Goal: Task Accomplishment & Management: Use online tool/utility

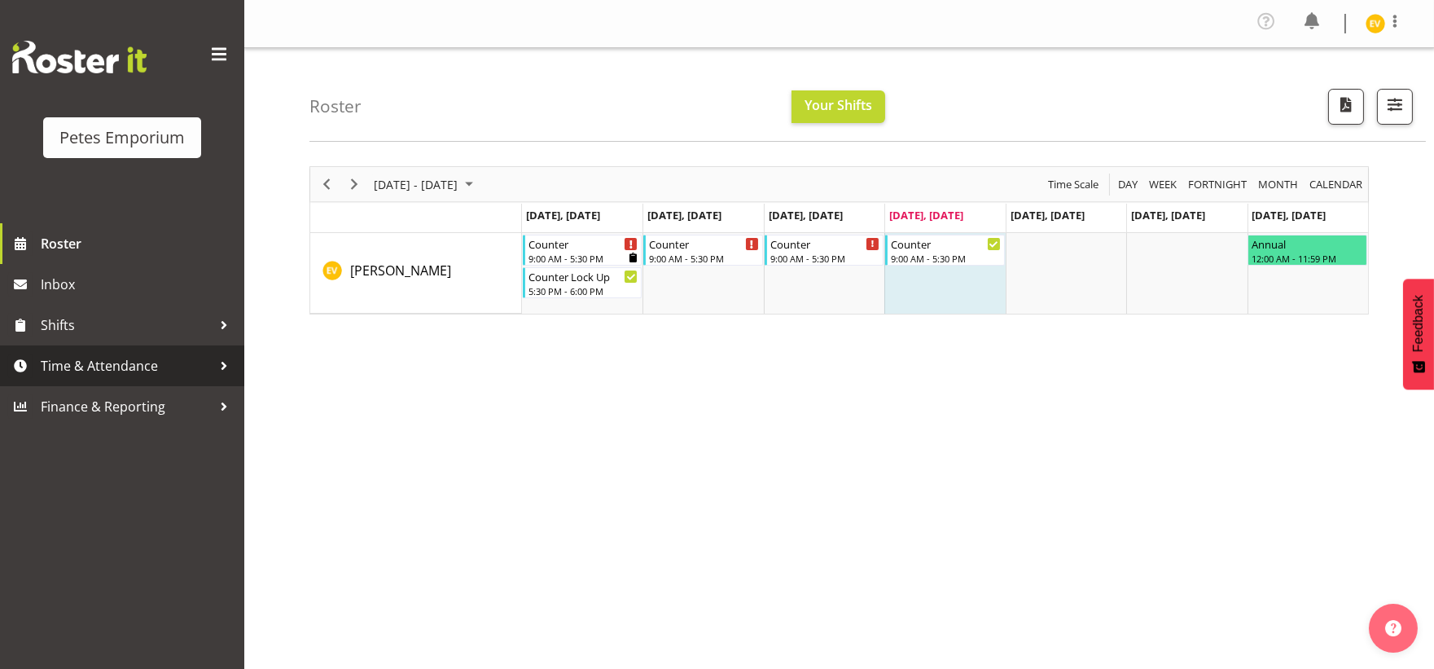
click at [107, 363] on span "Time & Attendance" at bounding box center [126, 365] width 171 height 24
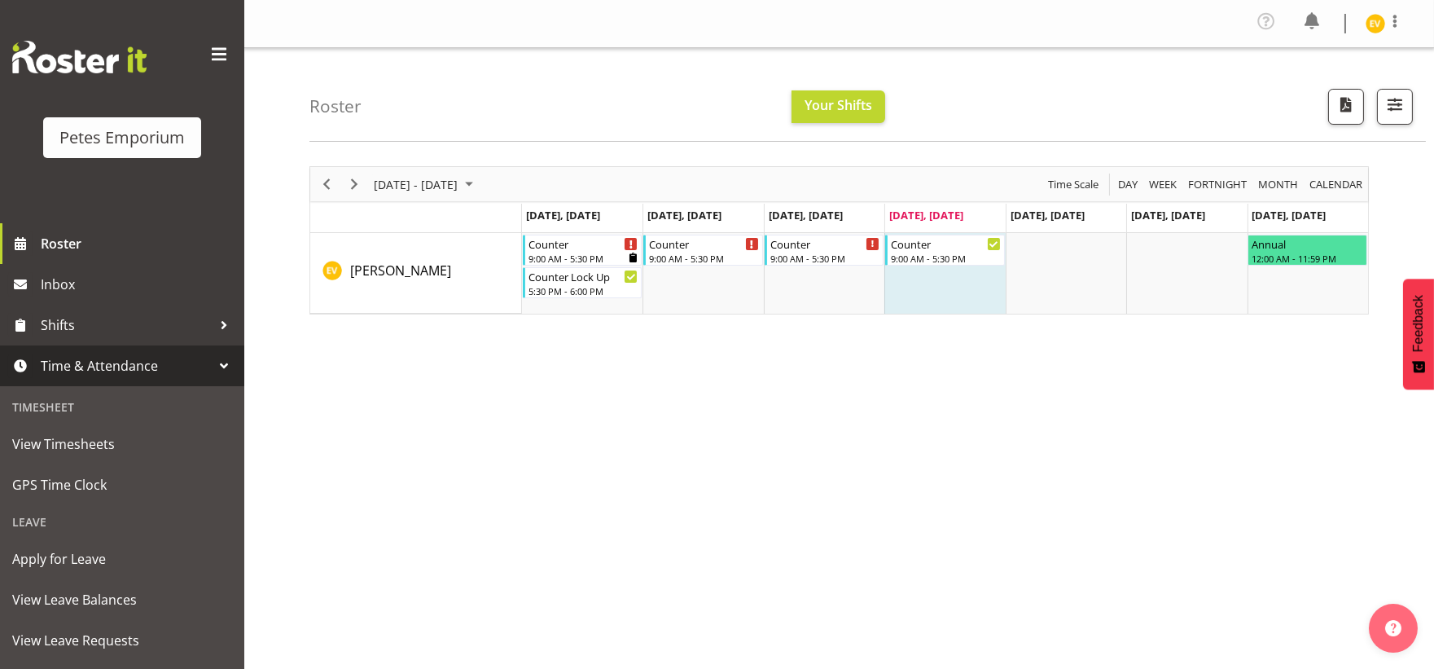
click at [136, 506] on div "Leave" at bounding box center [122, 521] width 236 height 33
click at [138, 493] on span "GPS Time Clock" at bounding box center [122, 484] width 220 height 24
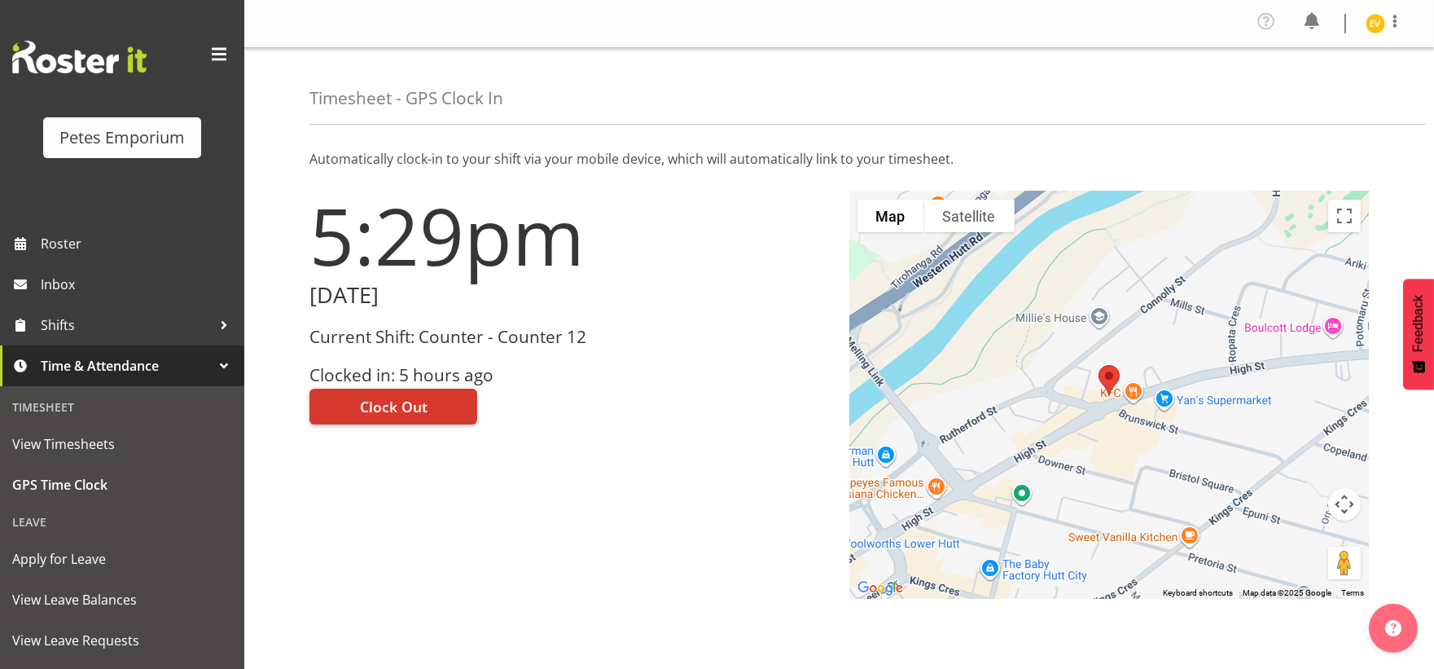
click at [711, 468] on div "5:29pm [DATE] Current Shift: Counter - Counter 12 Clocked in: 5 hours ago Clock…" at bounding box center [570, 395] width 540 height 427
click at [387, 402] on span "Clock Out" at bounding box center [394, 406] width 68 height 21
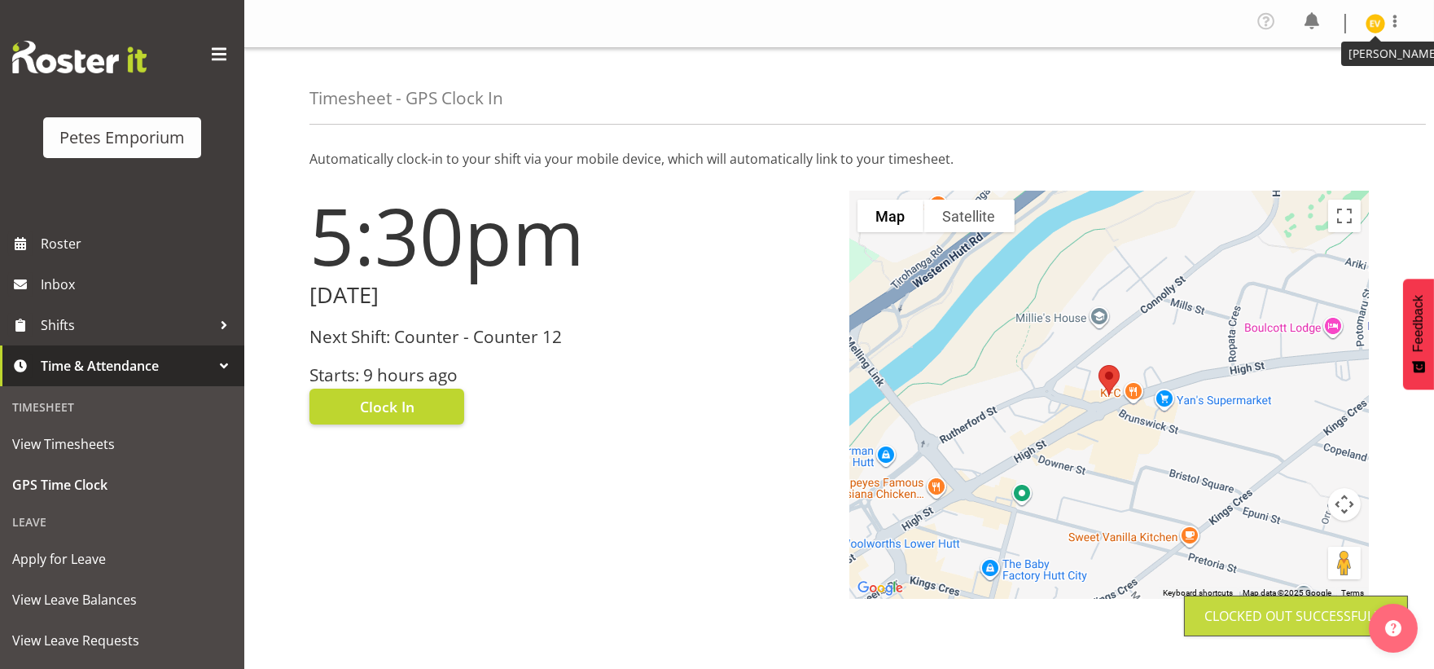
click at [1381, 27] on img at bounding box center [1376, 24] width 20 height 20
click at [1371, 96] on link "Log Out" at bounding box center [1326, 89] width 156 height 29
